Goal: Task Accomplishment & Management: Complete application form

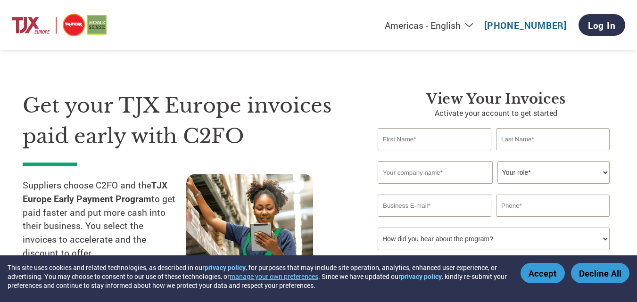
click at [398, 140] on input "text" at bounding box center [435, 139] width 114 height 22
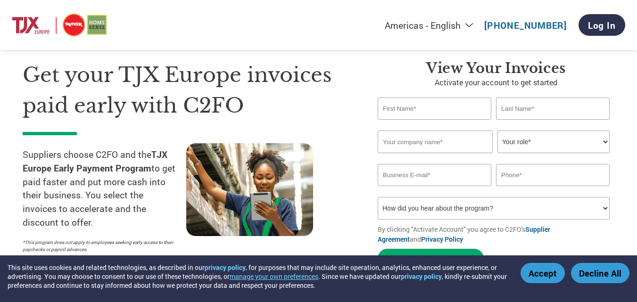
scroll to position [47, 0]
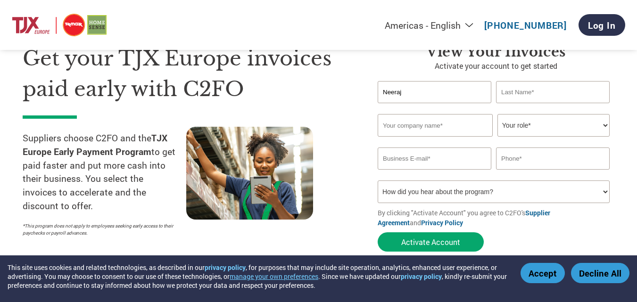
type input "Neeraj"
click at [534, 95] on input "text" at bounding box center [553, 92] width 114 height 22
type input "Goyal"
click at [406, 130] on input "text" at bounding box center [435, 125] width 115 height 23
type input "Srijati SHoes Pvt Ltd"
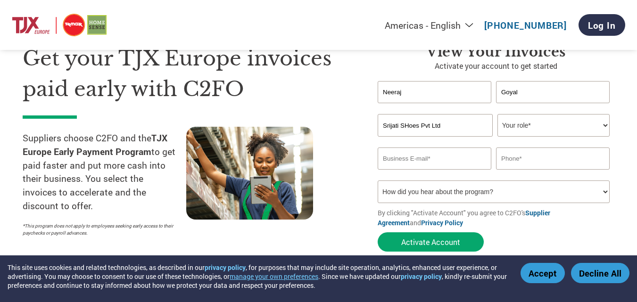
click at [566, 129] on select "Your role* CFO Controller Credit Manager Finance Director Treasurer CEO Preside…" at bounding box center [553, 125] width 112 height 23
select select "ACCOUNTING"
click at [497, 114] on select "Your role* CFO Controller Credit Manager Finance Director Treasurer CEO Preside…" at bounding box center [553, 125] width 112 height 23
click at [424, 164] on input "email" at bounding box center [435, 159] width 114 height 22
type input "[EMAIL_ADDRESS][DOMAIN_NAME]"
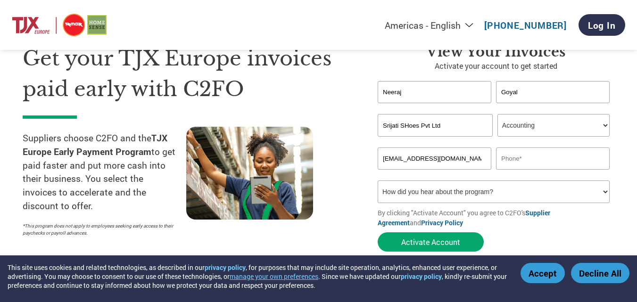
click at [528, 163] on input "text" at bounding box center [553, 159] width 114 height 22
type input "6395252428"
click at [478, 193] on select "How did you hear about the program? Received a letter Email Social Media Online…" at bounding box center [494, 192] width 232 height 23
select select "Email"
click at [378, 181] on select "How did you hear about the program? Received a letter Email Social Media Online…" at bounding box center [494, 192] width 232 height 23
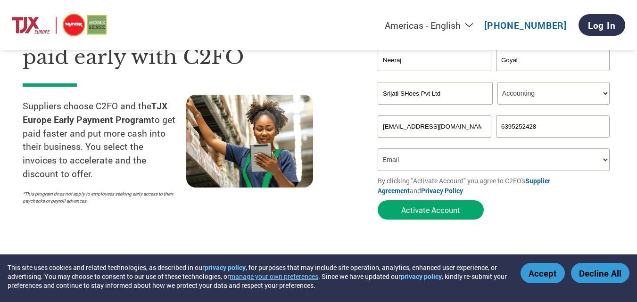
scroll to position [94, 0]
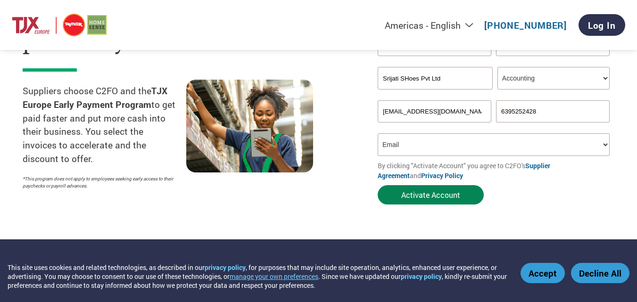
click at [413, 197] on button "Activate Account" at bounding box center [431, 194] width 106 height 19
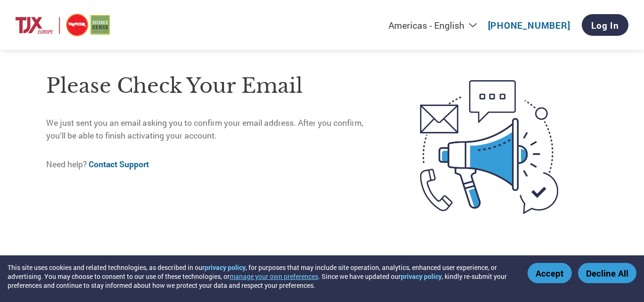
click at [552, 278] on button "Accept" at bounding box center [549, 273] width 44 height 20
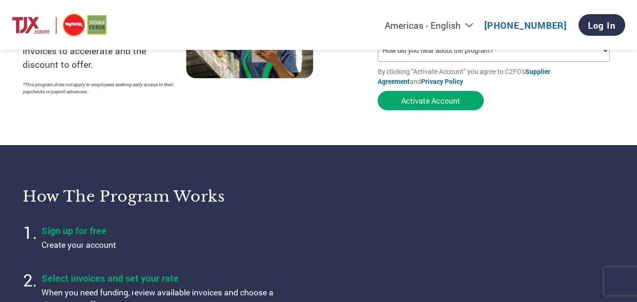
scroll to position [47, 0]
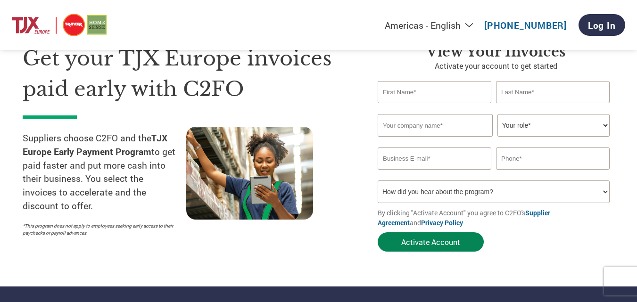
click at [413, 240] on button "Activate Account" at bounding box center [431, 241] width 106 height 19
click at [411, 90] on input "text" at bounding box center [435, 92] width 114 height 22
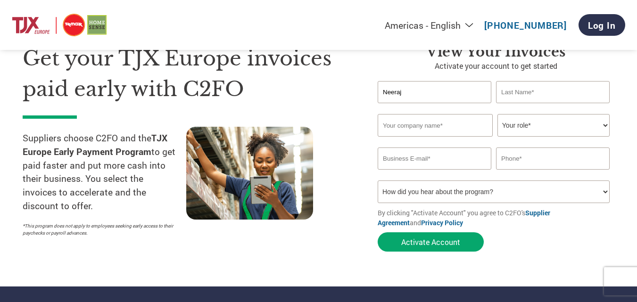
type input "Neeraj"
click at [546, 89] on input "text" at bounding box center [553, 92] width 114 height 22
type input "Goyal"
click at [419, 129] on input "text" at bounding box center [435, 125] width 115 height 23
click at [409, 126] on input "Srijati SHoes Pvt Ltd" at bounding box center [435, 125] width 115 height 23
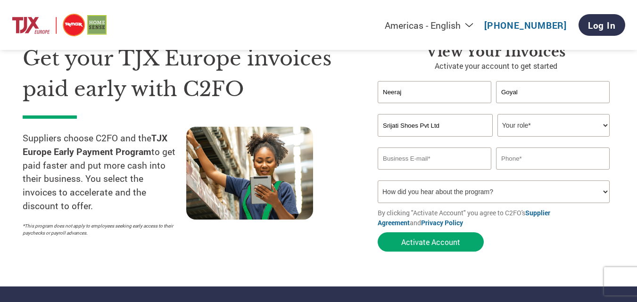
type input "Srijati Shoes Pvt Ltd"
click at [541, 129] on select "Your role* CFO Controller Credit Manager Finance Director Treasurer CEO Preside…" at bounding box center [553, 125] width 112 height 23
select select "ACCOUNTING"
click at [497, 114] on select "Your role* CFO Controller Credit Manager Finance Director Treasurer CEO Preside…" at bounding box center [553, 125] width 112 height 23
click at [423, 164] on input "email" at bounding box center [435, 159] width 114 height 22
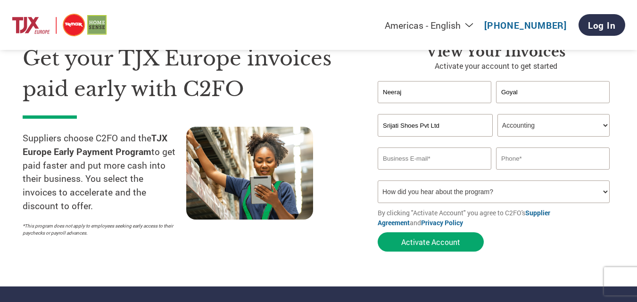
type input "[EMAIL_ADDRESS][DOMAIN_NAME]"
click at [508, 163] on input "text" at bounding box center [553, 159] width 114 height 22
type input "6395252428"
click at [496, 192] on select "How did you hear about the program? Received a letter Email Social Media Online…" at bounding box center [494, 192] width 232 height 23
select select "Email"
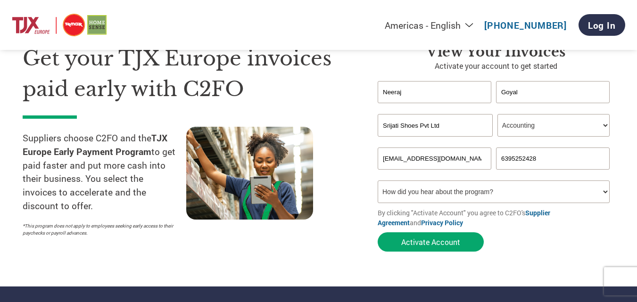
click at [378, 181] on select "How did you hear about the program? Received a letter Email Social Media Online…" at bounding box center [494, 192] width 232 height 23
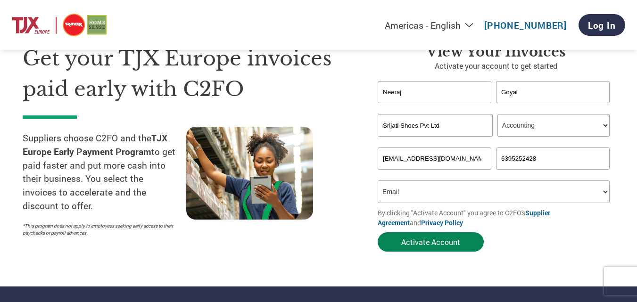
click at [427, 242] on button "Activate Account" at bounding box center [431, 241] width 106 height 19
